Goal: Navigation & Orientation: Find specific page/section

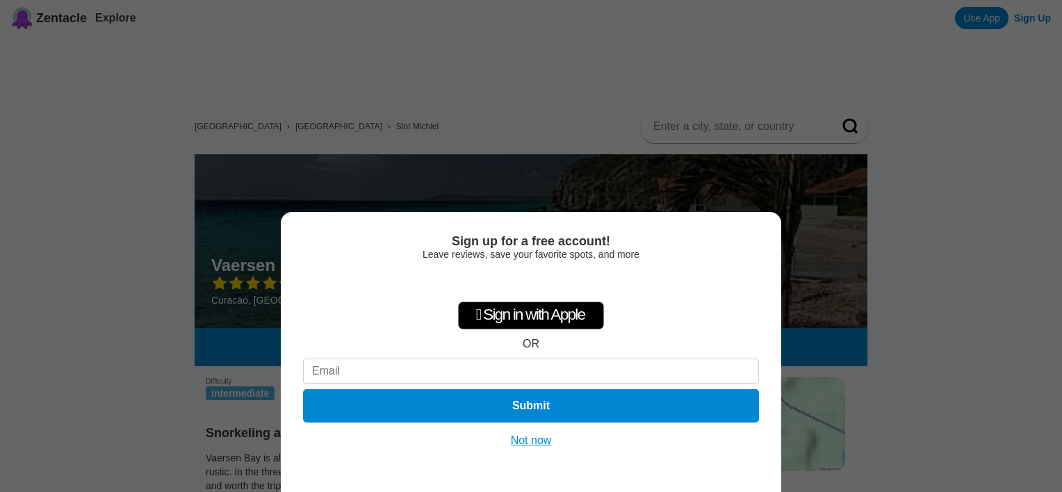
click at [520, 442] on button "Not now" at bounding box center [531, 441] width 49 height 14
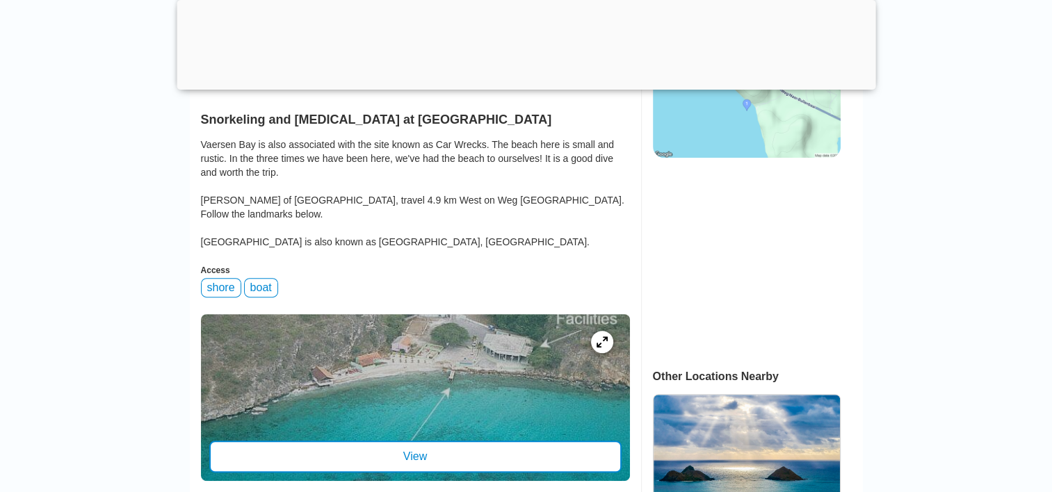
scroll to position [417, 0]
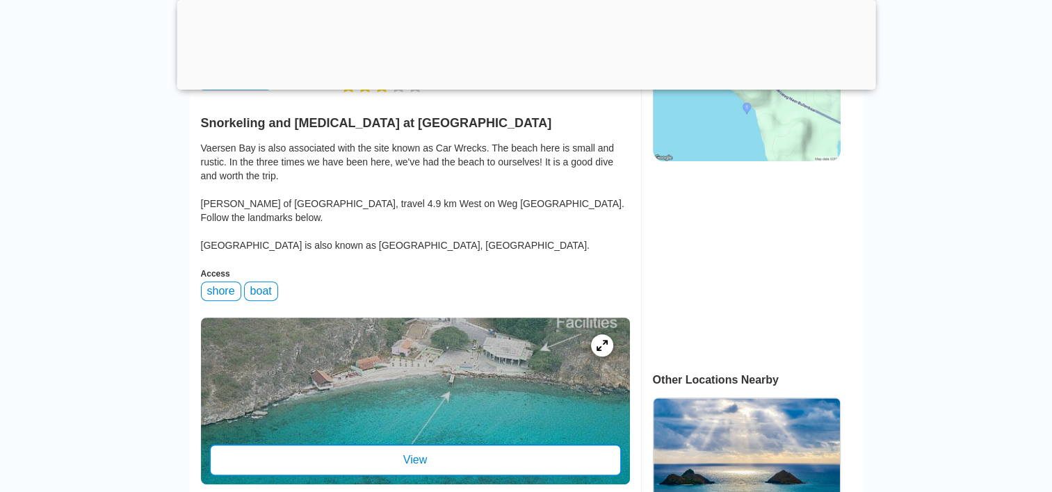
click at [451, 396] on div at bounding box center [415, 401] width 429 height 167
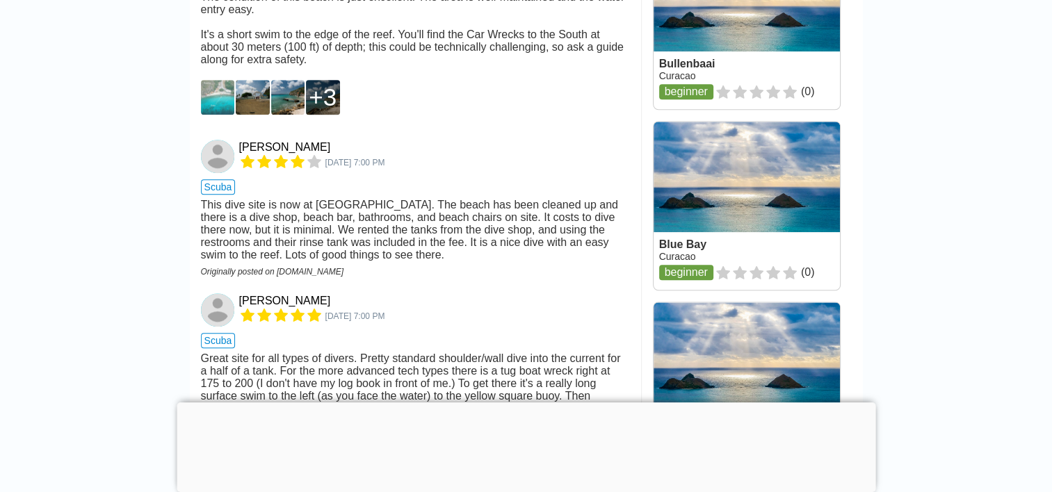
scroll to position [1251, 0]
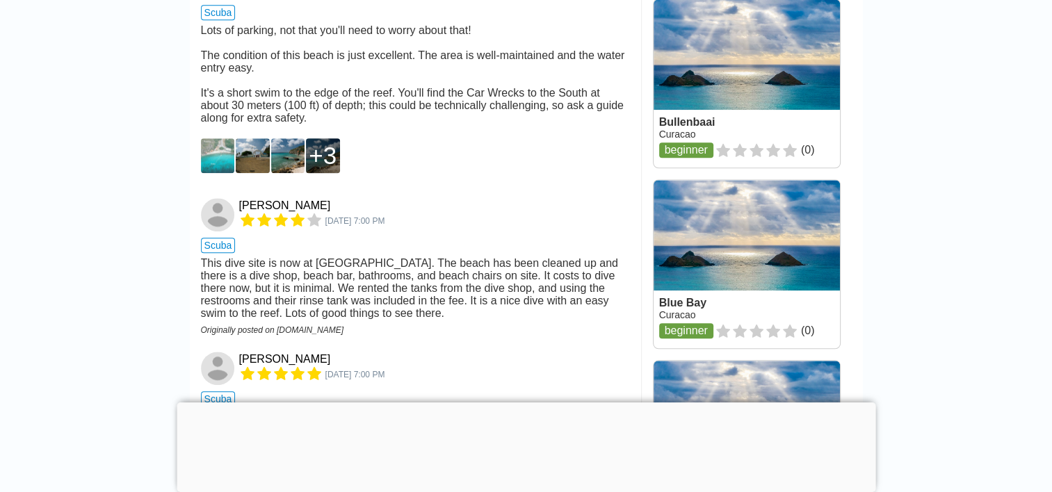
click at [229, 173] on img at bounding box center [218, 155] width 34 height 35
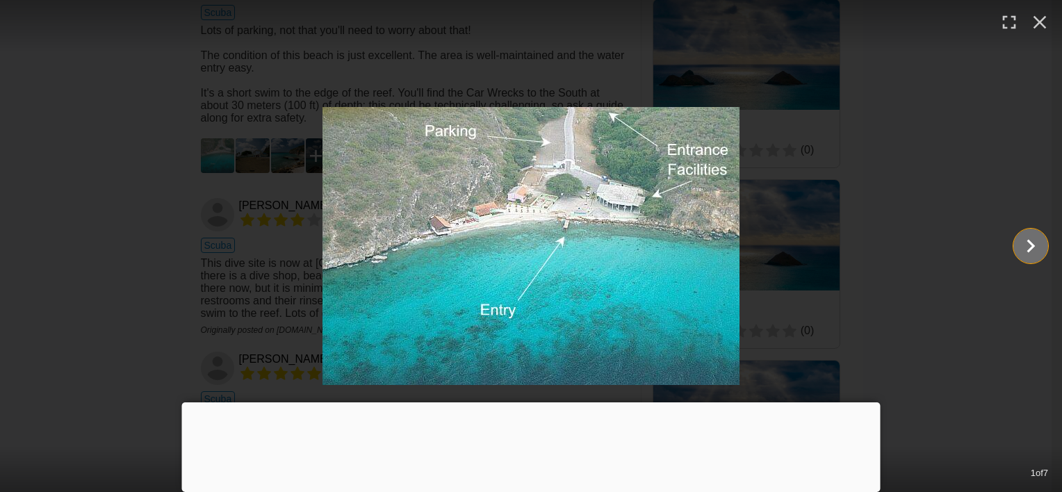
click at [1040, 256] on icon "Show slide 2 of 7" at bounding box center [1031, 245] width 26 height 33
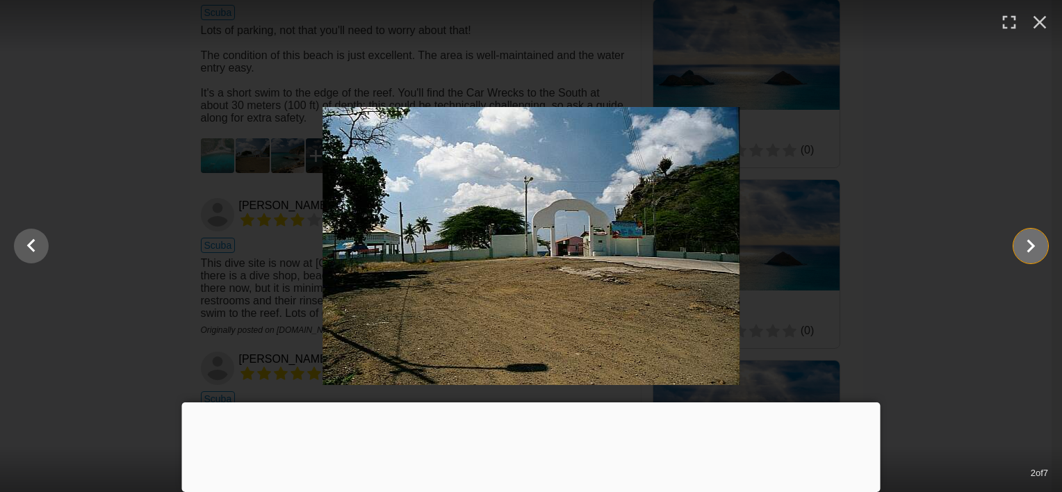
click at [1040, 256] on icon "Show slide 3 of 7" at bounding box center [1031, 245] width 26 height 33
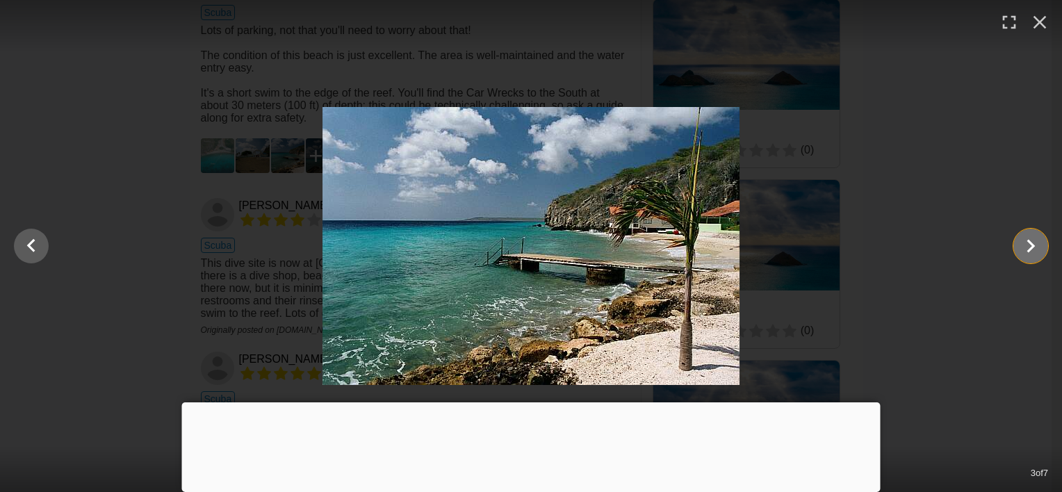
click at [1040, 256] on icon "Show slide 4 of 7" at bounding box center [1031, 245] width 26 height 33
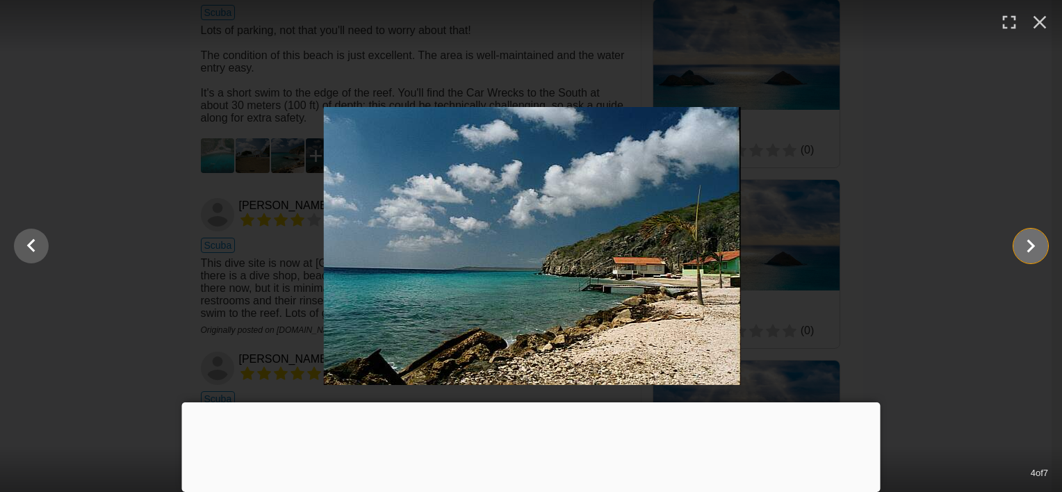
click at [1040, 256] on icon "Show slide 5 of 7" at bounding box center [1031, 245] width 26 height 33
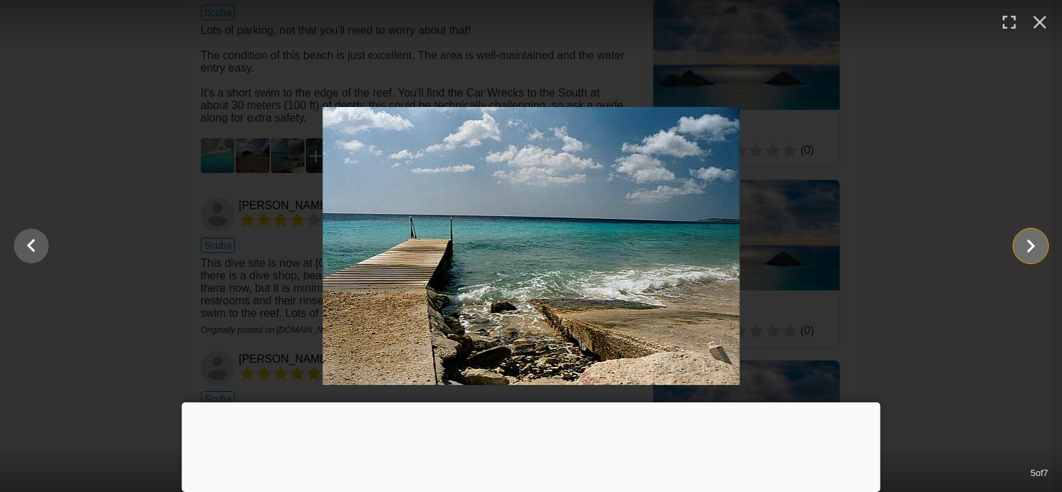
click at [1040, 256] on icon "Show slide 6 of 7" at bounding box center [1031, 245] width 26 height 33
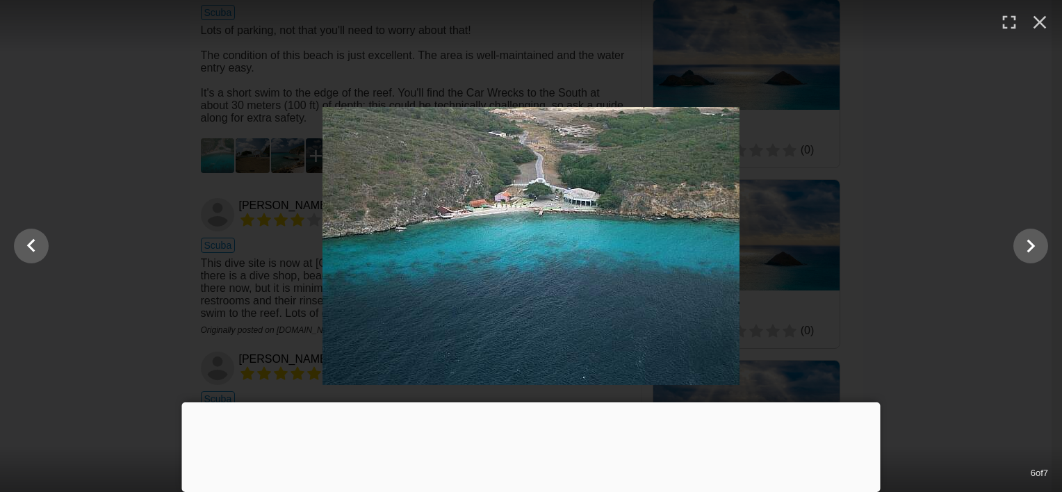
click at [327, 81] on div "6 of 7" at bounding box center [531, 246] width 1062 height 492
